Goal: Find specific page/section: Find specific page/section

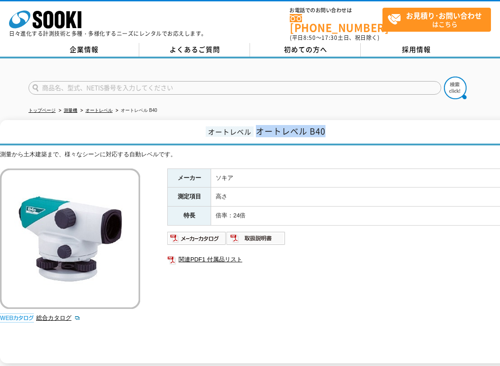
drag, startPoint x: 327, startPoint y: 126, endPoint x: 256, endPoint y: 127, distance: 70.6
click at [256, 127] on h1 "オートレベル オートレベル B40" at bounding box center [264, 132] width 529 height 25
copy span "オートレベル B40"
